Goal: Task Accomplishment & Management: Use online tool/utility

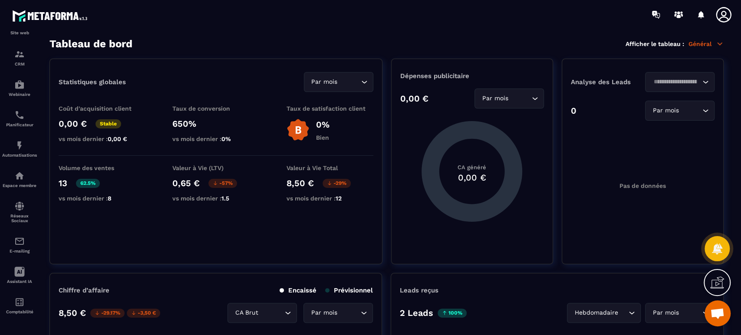
scroll to position [63, 0]
click at [21, 150] on div "Automatisations" at bounding box center [19, 148] width 35 height 17
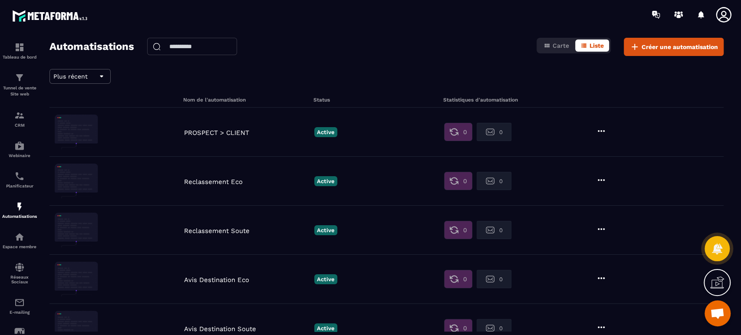
click at [11, 311] on div "E-mailing" at bounding box center [19, 305] width 35 height 17
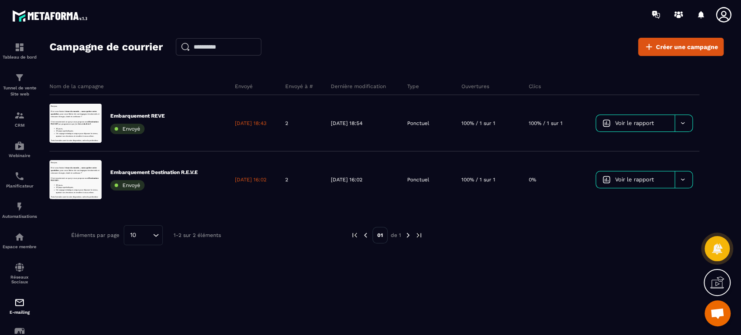
click at [703, 47] on span "Créer une campagne" at bounding box center [687, 47] width 62 height 9
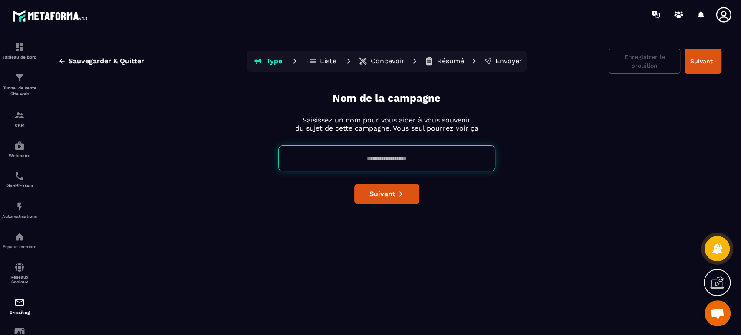
click at [390, 156] on input at bounding box center [386, 158] width 217 height 26
click at [170, 227] on div "Nom de la campagne Saisissez un nom pour vous aider à vous souvenir du sujet de…" at bounding box center [387, 211] width 670 height 240
click at [382, 157] on input at bounding box center [386, 158] width 217 height 26
type input "*******"
click at [402, 207] on div "Nom de la campagne Saisissez un nom pour vous aider à vous souvenir du sujet de…" at bounding box center [387, 211] width 670 height 240
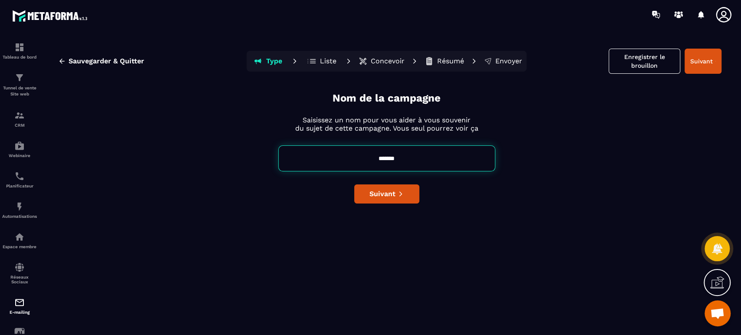
click at [398, 193] on icon "submit" at bounding box center [401, 194] width 6 height 6
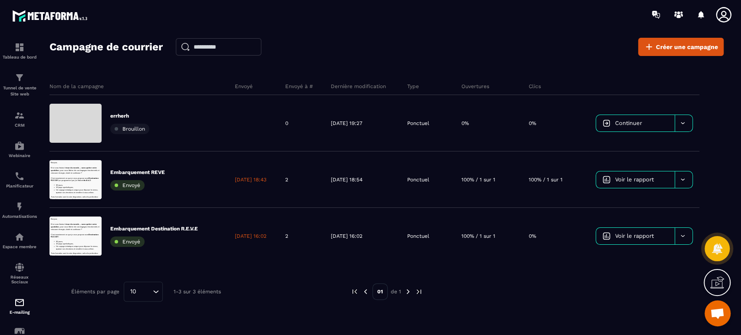
click at [680, 120] on icon at bounding box center [682, 123] width 7 height 7
click at [656, 144] on span "Supprimer le campaign" at bounding box center [636, 145] width 62 height 7
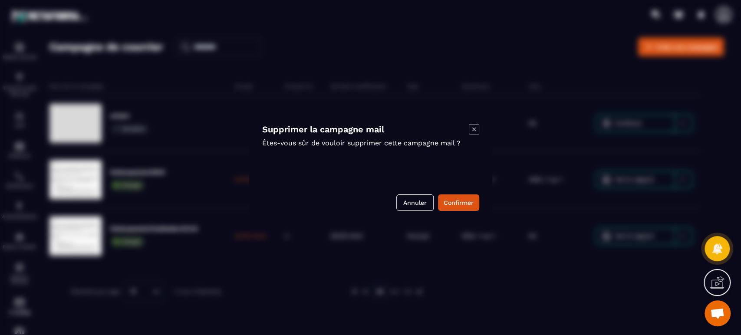
click at [453, 203] on button "Confirmer" at bounding box center [458, 202] width 41 height 16
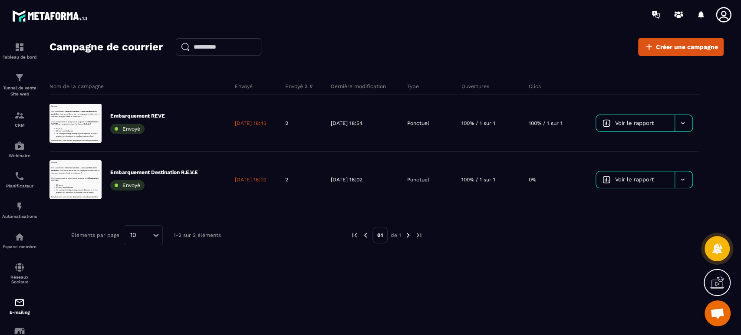
click at [0, 0] on img at bounding box center [0, 0] width 0 height 0
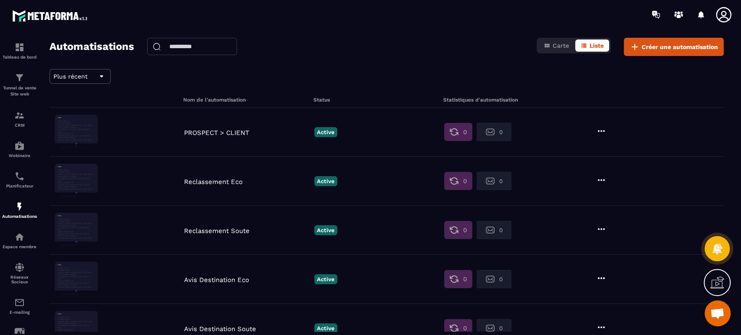
click at [675, 47] on span "Créer une automatisation" at bounding box center [679, 47] width 76 height 9
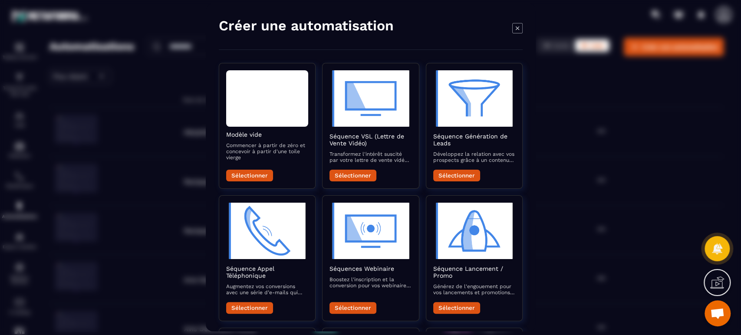
click at [267, 120] on div "Modal window" at bounding box center [267, 98] width 82 height 56
click at [299, 105] on div "Modal window" at bounding box center [267, 98] width 82 height 56
click at [256, 173] on button "Sélectionner" at bounding box center [249, 176] width 47 height 12
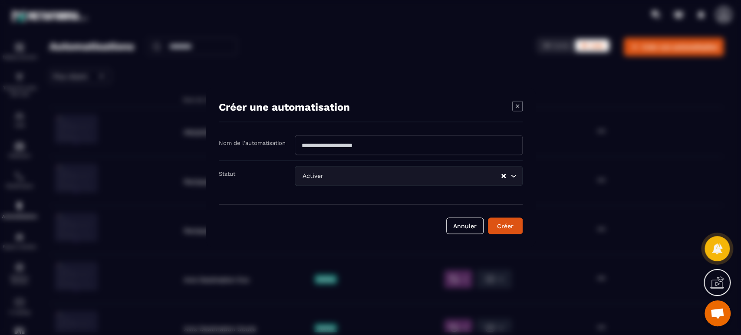
click at [383, 146] on input "Modal window" at bounding box center [409, 145] width 228 height 20
type input "****"
click at [303, 191] on div "Statut Activer Loading..." at bounding box center [371, 176] width 304 height 30
click at [509, 222] on button "Créer" at bounding box center [505, 226] width 35 height 16
